Goal: Information Seeking & Learning: Learn about a topic

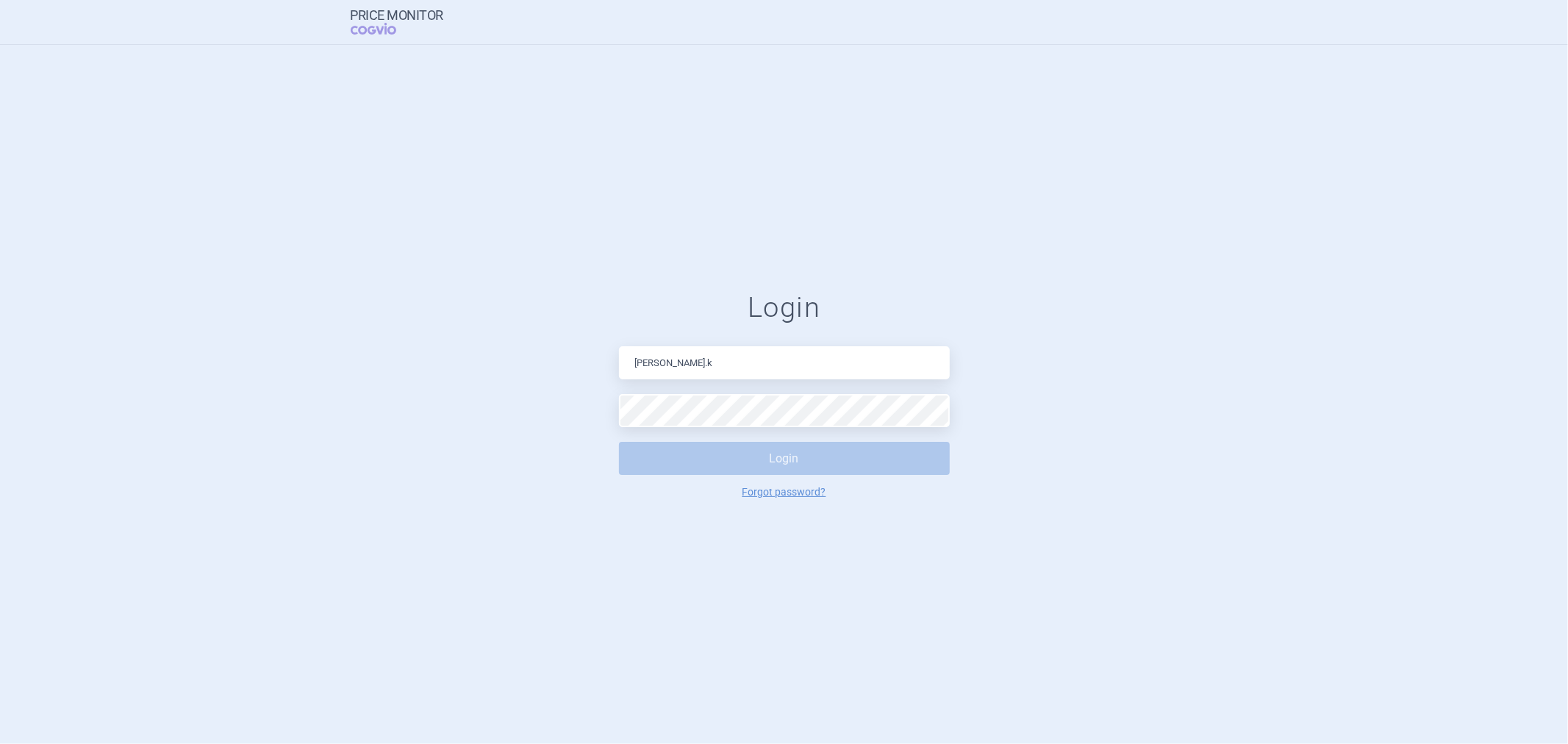
type input "[PERSON_NAME][EMAIL_ADDRESS][DOMAIN_NAME]"
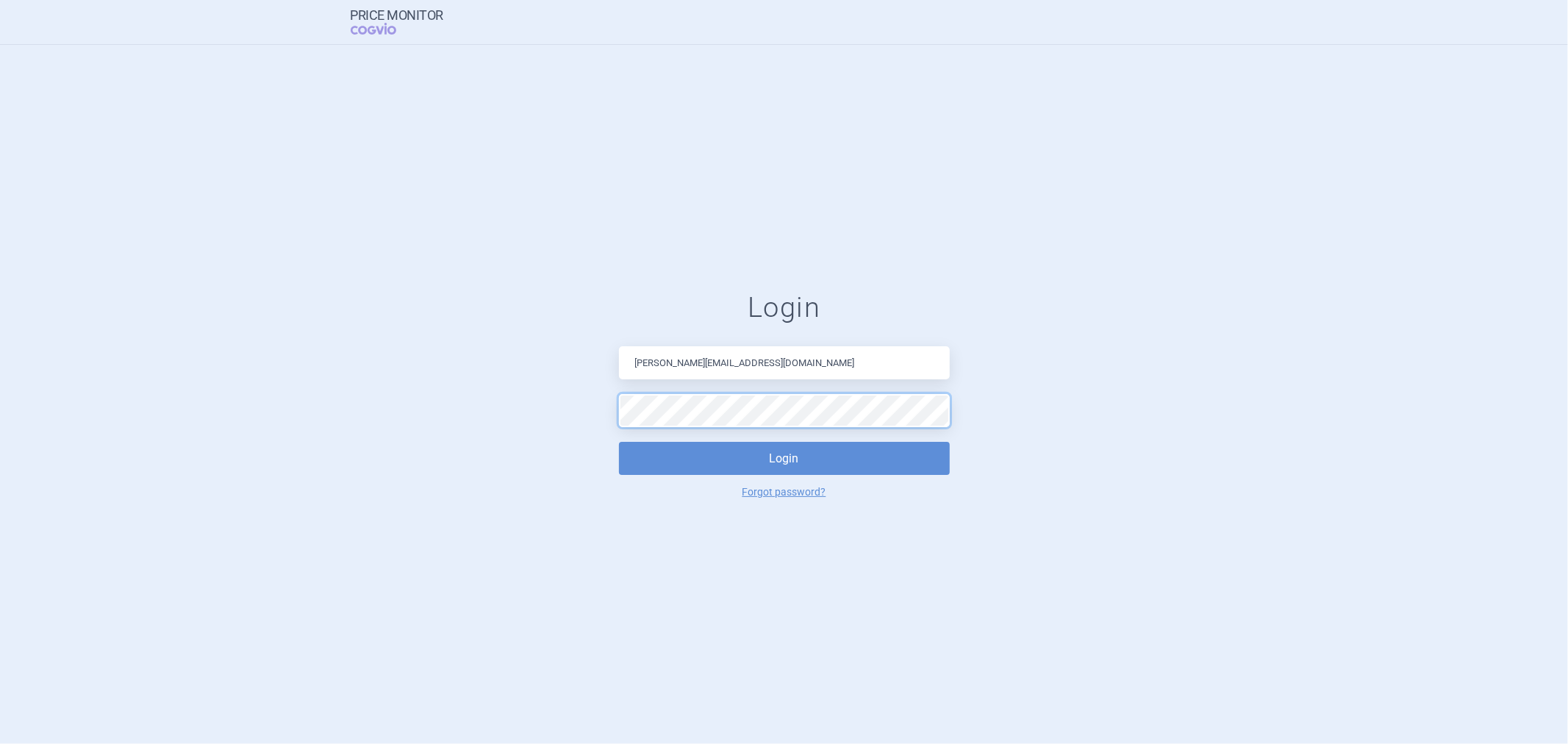
click at [619, 442] on button "Login" at bounding box center [784, 458] width 331 height 33
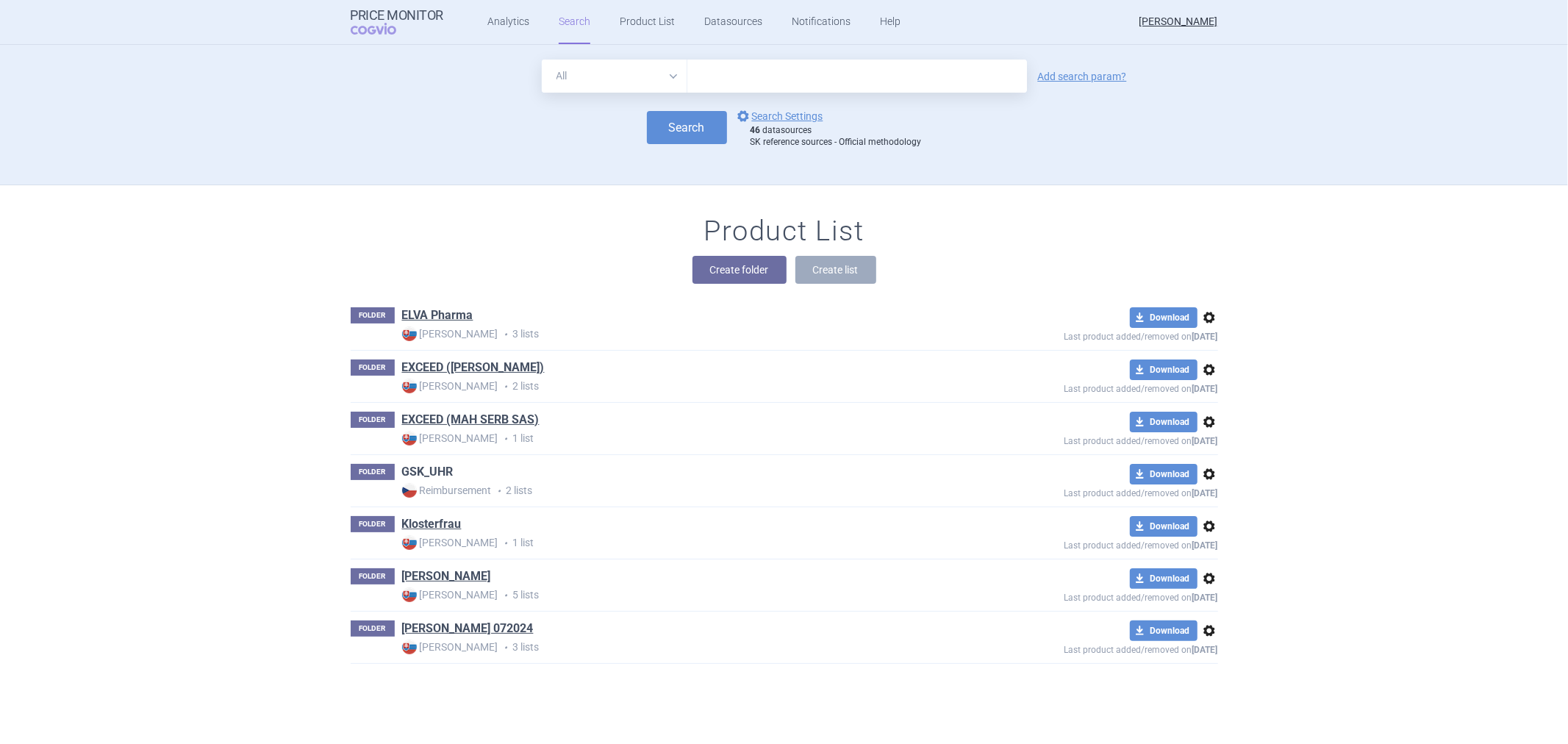
click at [422, 472] on link "GSK_UHR" at bounding box center [428, 472] width 52 height 16
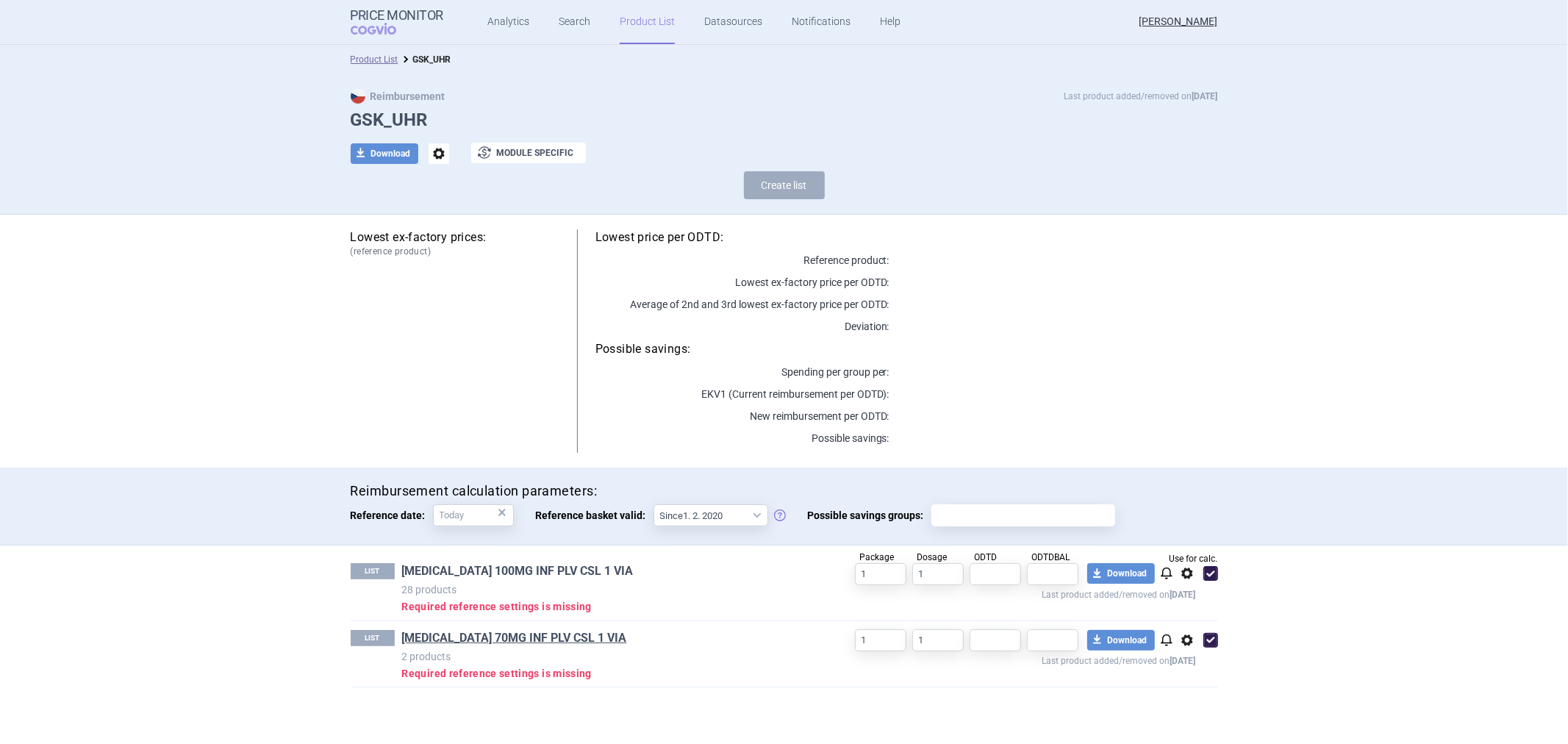
click at [552, 574] on link "[MEDICAL_DATA] 100MG INF PLV CSL 1 VIA" at bounding box center [518, 571] width 232 height 16
click at [520, 642] on link "[MEDICAL_DATA] 70MG INF PLV CSL 1 VIA" at bounding box center [514, 638] width 225 height 16
